Goal: Task Accomplishment & Management: Manage account settings

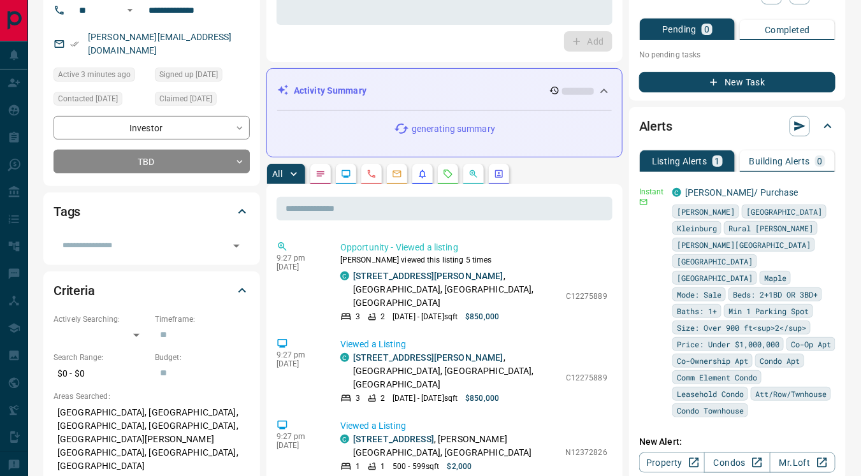
scroll to position [117, 0]
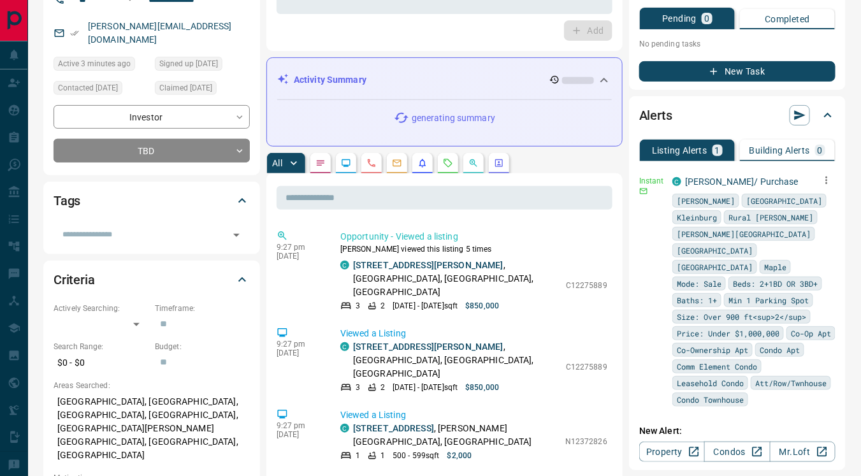
click at [822, 179] on icon "button" at bounding box center [826, 180] width 11 height 11
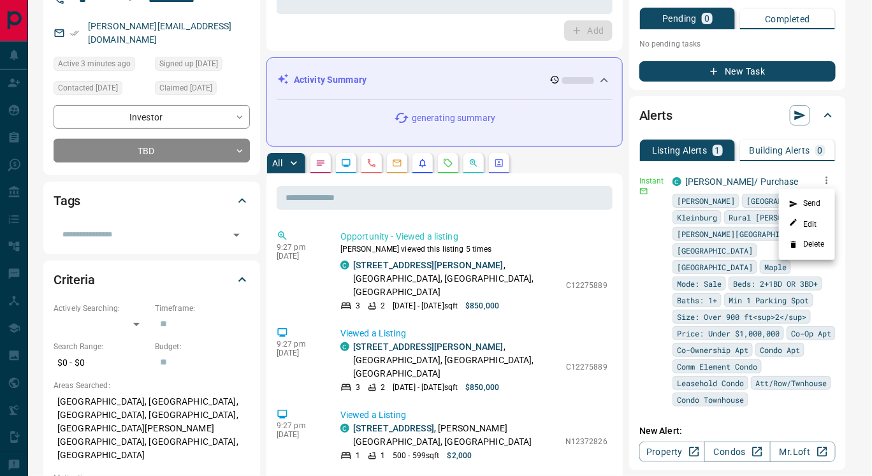
click at [817, 245] on li "Delete" at bounding box center [807, 245] width 56 height 20
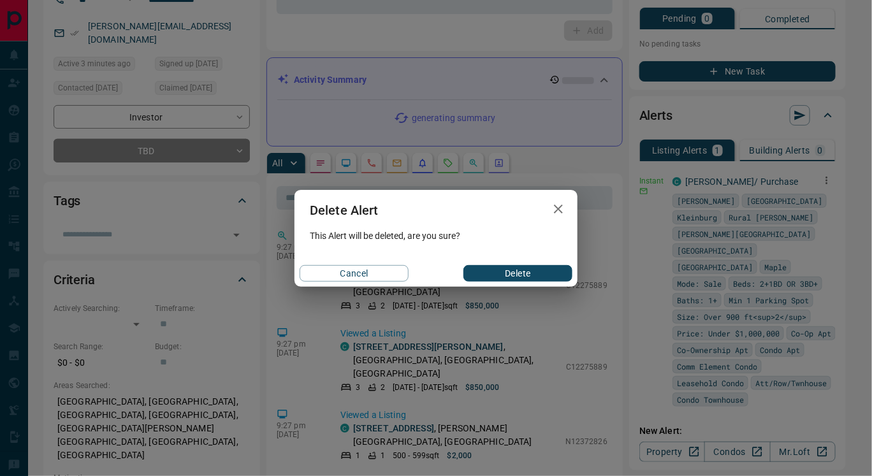
click at [555, 273] on button "Delete" at bounding box center [517, 273] width 109 height 17
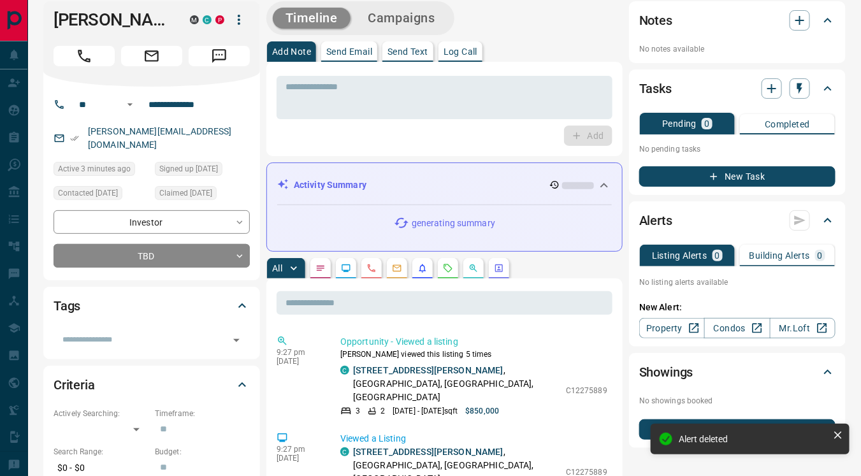
scroll to position [11, 0]
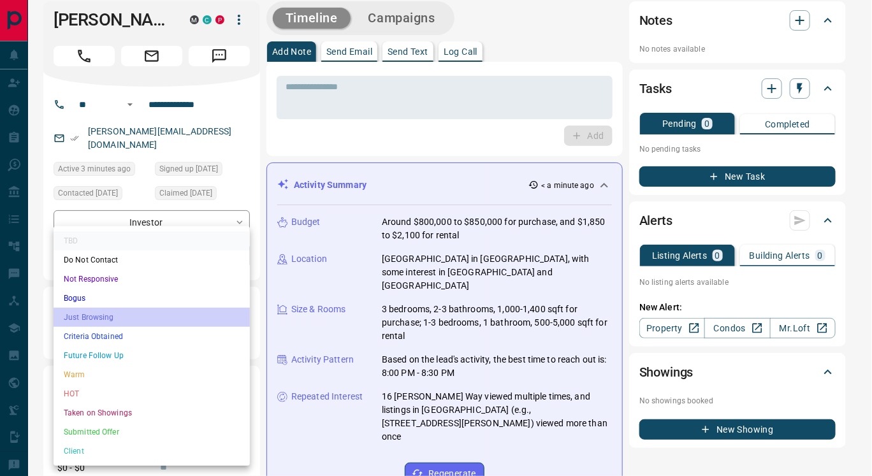
click at [157, 315] on li "Just Browsing" at bounding box center [152, 317] width 196 height 19
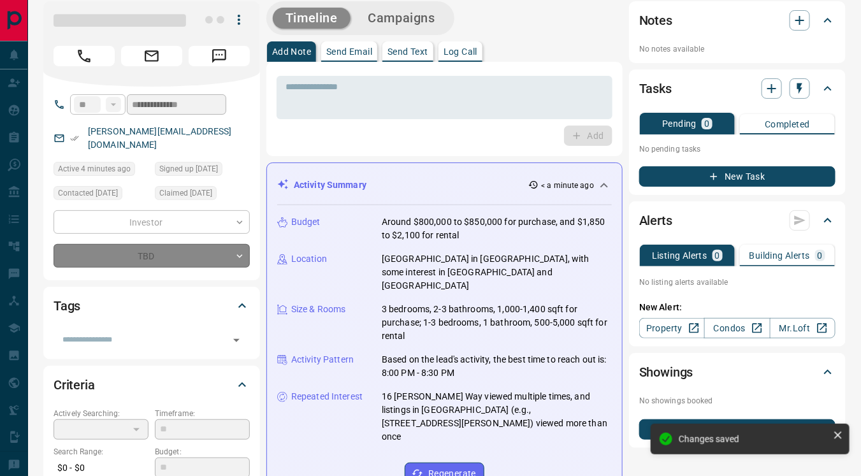
type input "*"
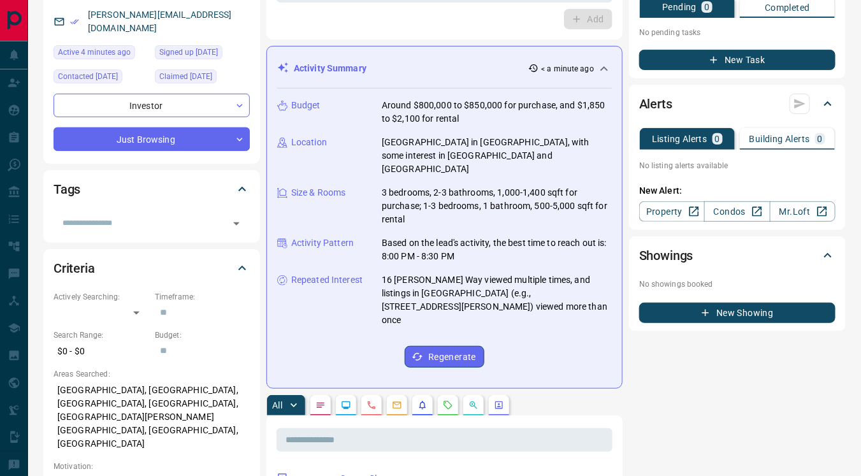
scroll to position [130, 0]
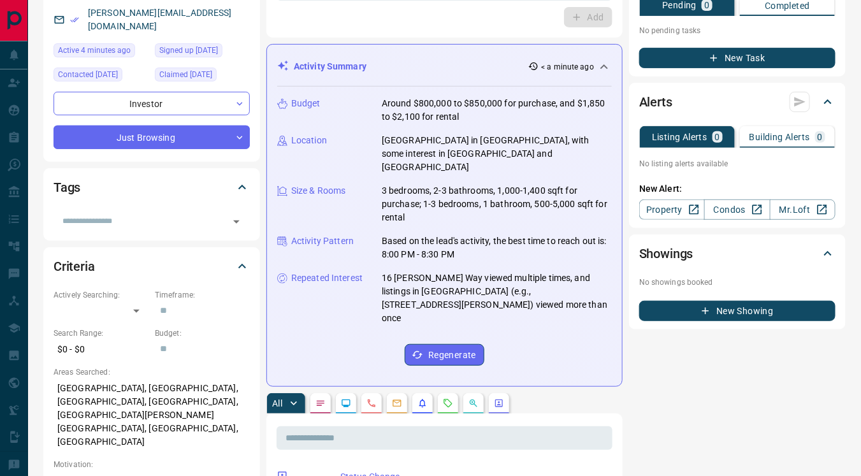
click at [205, 404] on p "[GEOGRAPHIC_DATA], [GEOGRAPHIC_DATA], [GEOGRAPHIC_DATA], [GEOGRAPHIC_DATA], [GE…" at bounding box center [152, 415] width 196 height 75
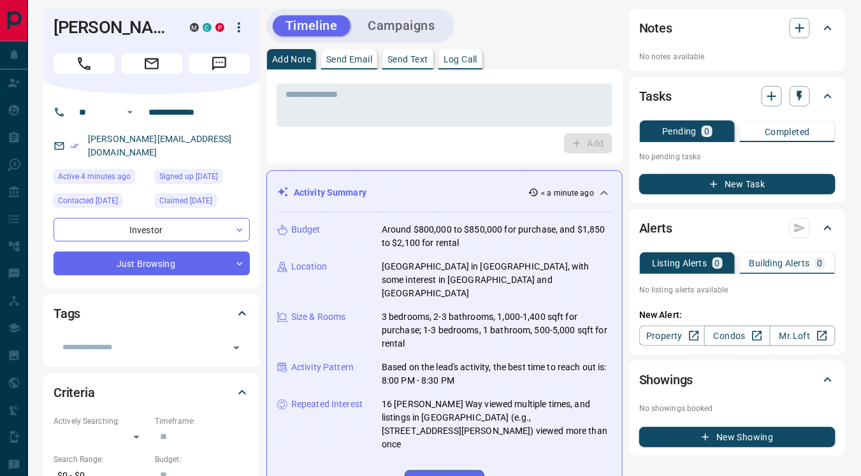
scroll to position [0, 0]
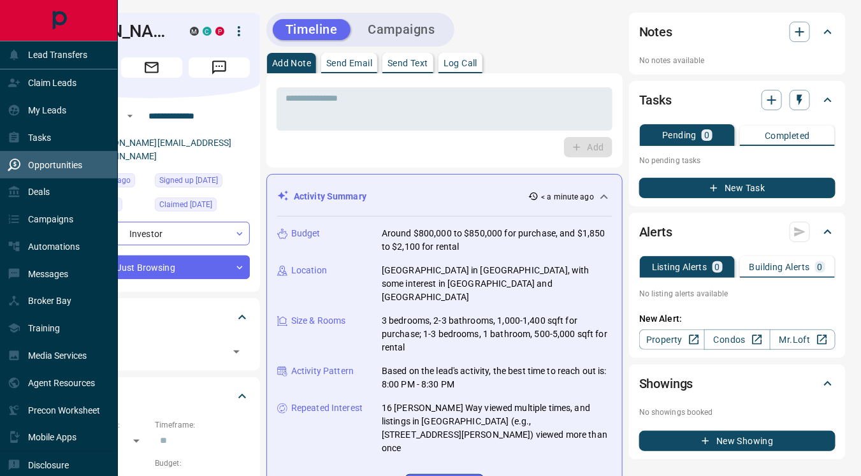
click at [57, 167] on p "Opportunities" at bounding box center [55, 165] width 54 height 10
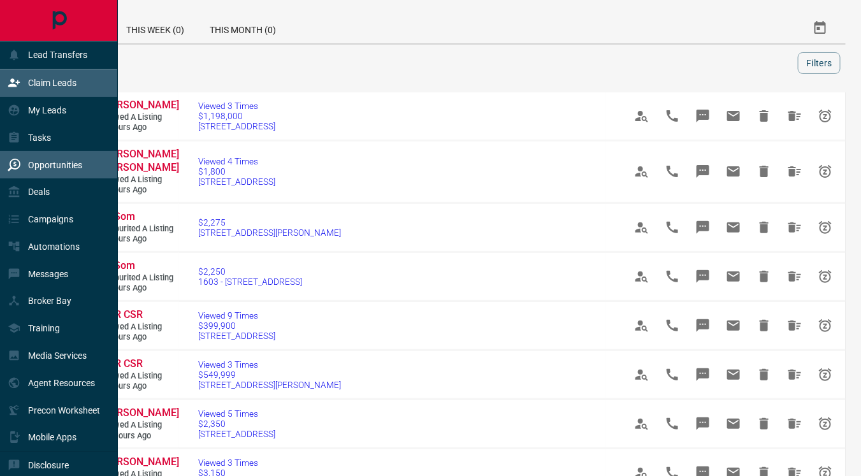
click at [25, 82] on div "Claim Leads" at bounding box center [42, 83] width 69 height 21
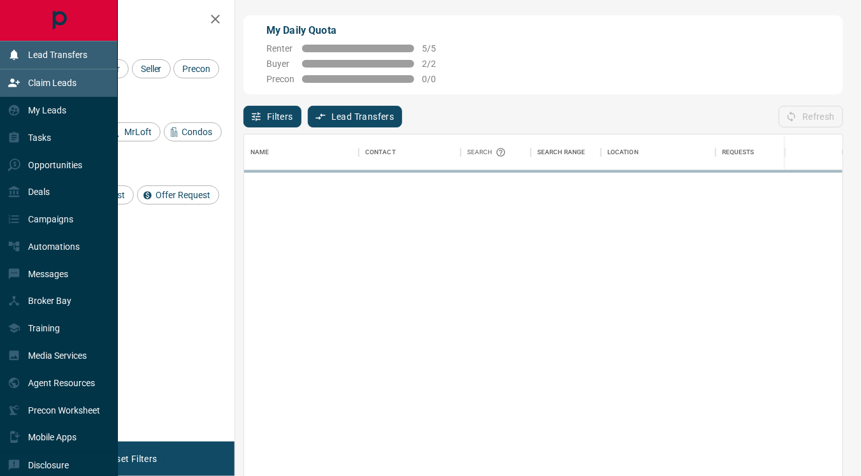
scroll to position [350, 588]
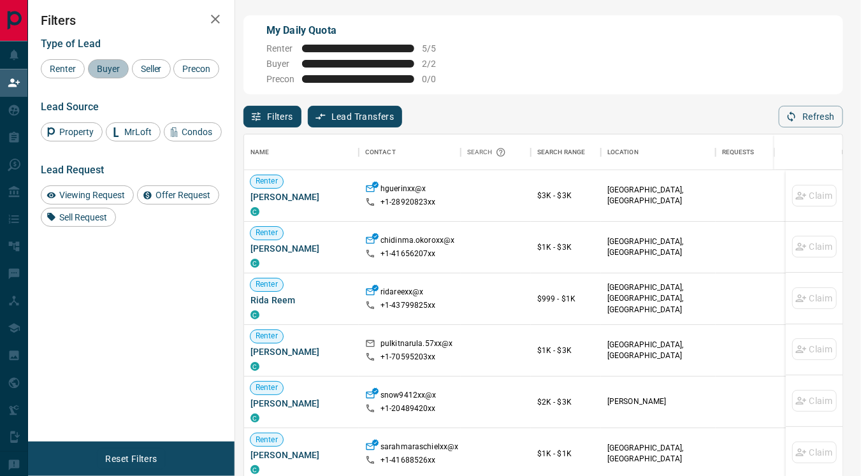
click at [110, 69] on span "Buyer" at bounding box center [108, 69] width 32 height 10
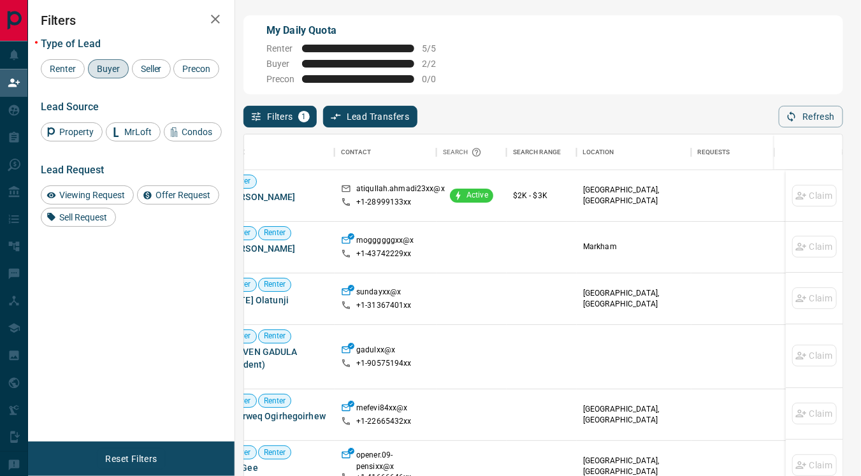
scroll to position [0, 0]
